Goal: Check status

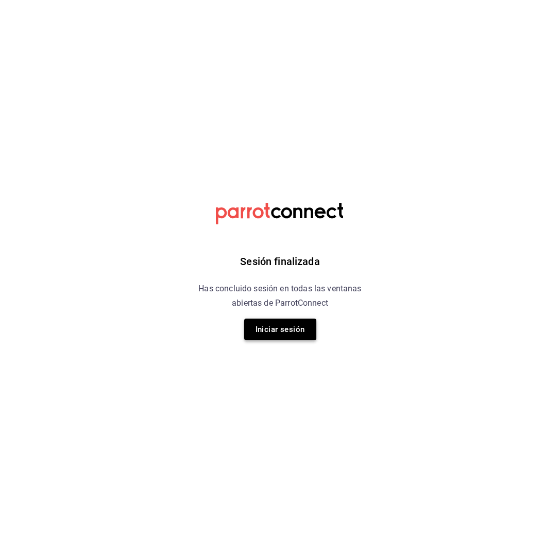
click at [285, 339] on button "Iniciar sesión" at bounding box center [280, 330] width 72 height 22
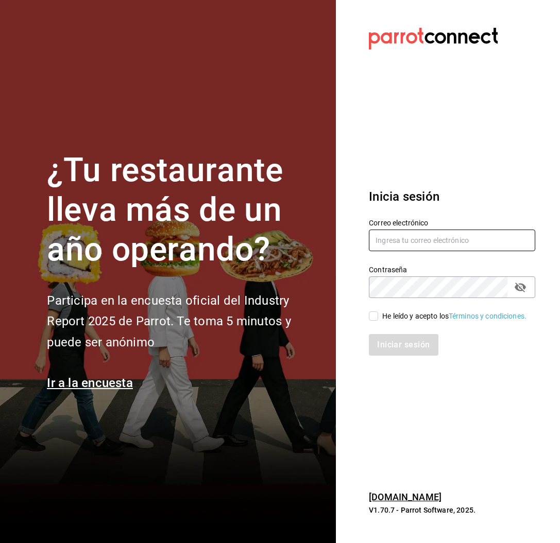
type input "[PERSON_NAME][EMAIL_ADDRESS][PERSON_NAME][DOMAIN_NAME]"
click at [372, 314] on input "He leído y acepto los Términos y condiciones." at bounding box center [373, 316] width 9 height 9
checkbox input "true"
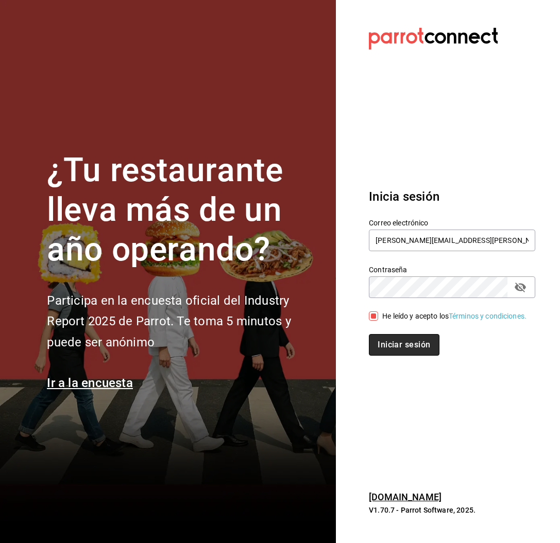
drag, startPoint x: 385, startPoint y: 342, endPoint x: 388, endPoint y: 356, distance: 14.1
click at [386, 346] on button "Iniciar sesión" at bounding box center [404, 345] width 70 height 22
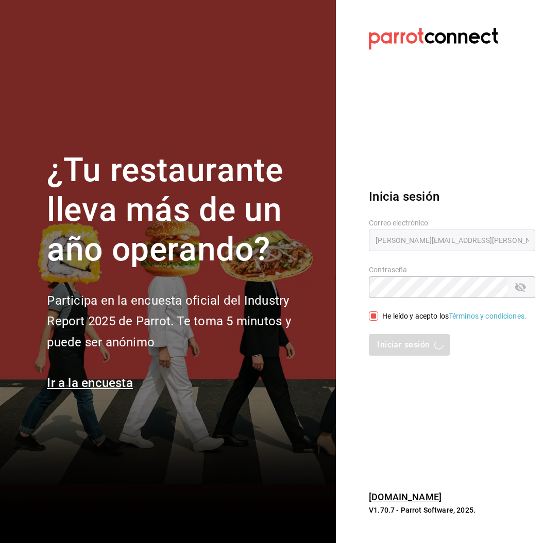
click at [390, 355] on div "Iniciar sesión" at bounding box center [452, 345] width 166 height 22
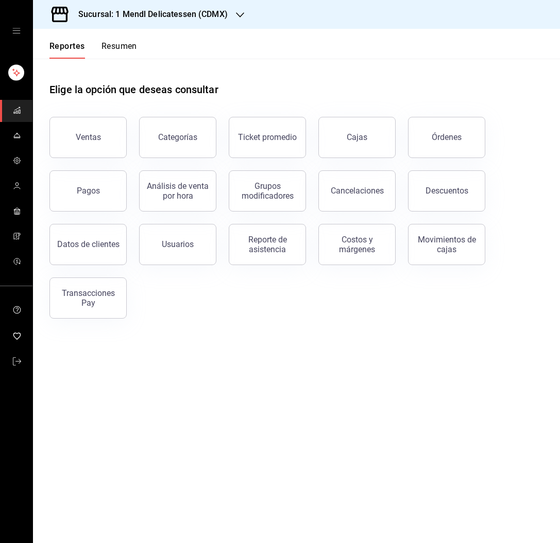
click at [369, 151] on link "Cajas" at bounding box center [356, 137] width 77 height 41
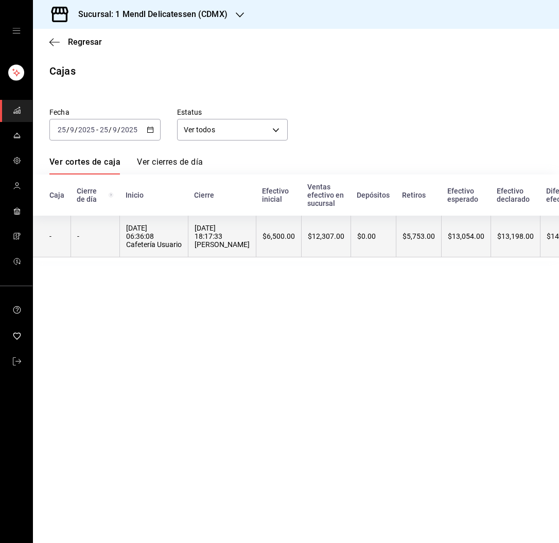
click at [196, 237] on div "[DATE] 18:17:33 [PERSON_NAME]" at bounding box center [222, 236] width 55 height 25
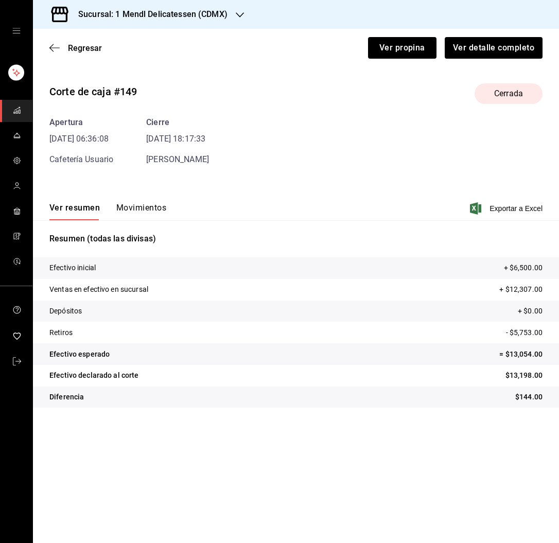
click at [158, 213] on button "Movimientos" at bounding box center [141, 212] width 50 height 18
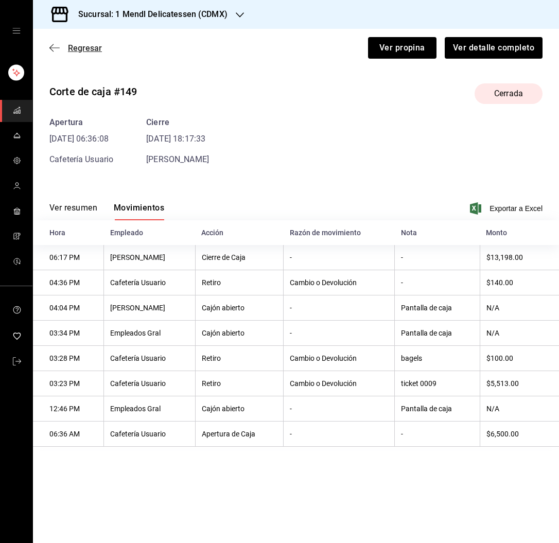
click at [84, 48] on span "Regresar" at bounding box center [85, 48] width 34 height 10
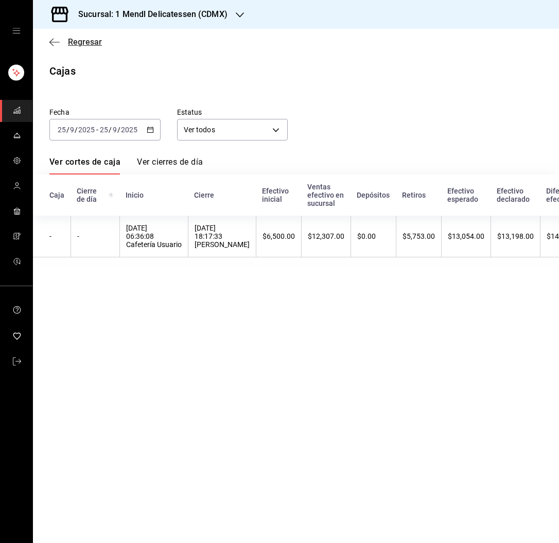
click at [82, 40] on span "Regresar" at bounding box center [85, 42] width 34 height 10
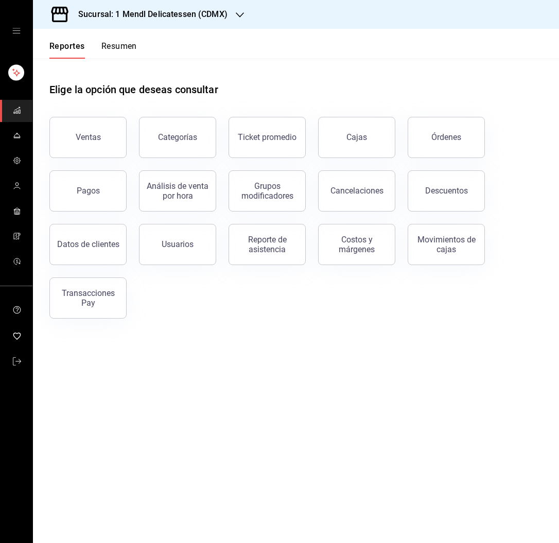
click at [105, 209] on button "Pagos" at bounding box center [87, 191] width 77 height 41
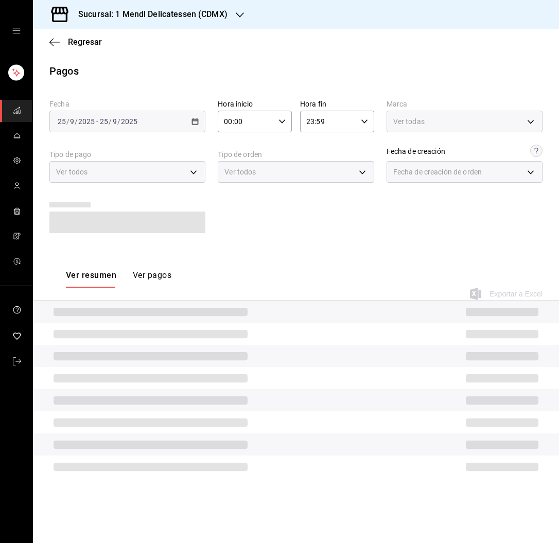
click at [103, 199] on div at bounding box center [127, 214] width 156 height 38
